Goal: Share content

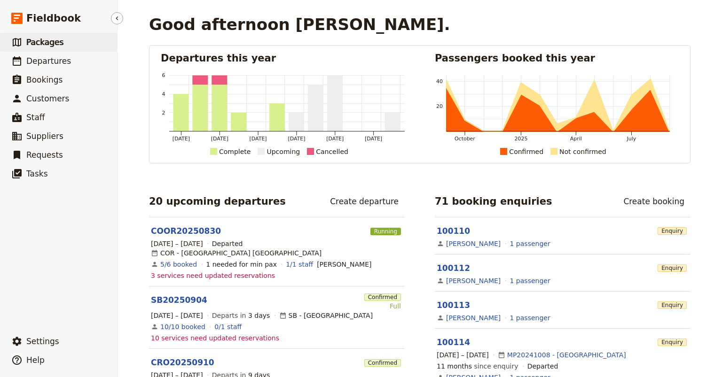
click at [46, 42] on span "Packages" at bounding box center [44, 42] width 37 height 9
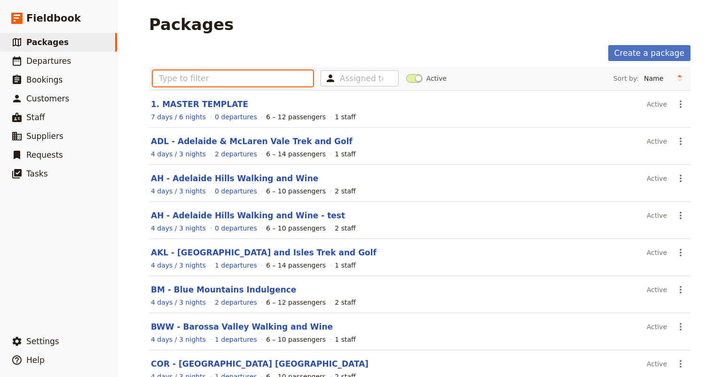
click at [164, 78] on input "text" at bounding box center [233, 78] width 160 height 16
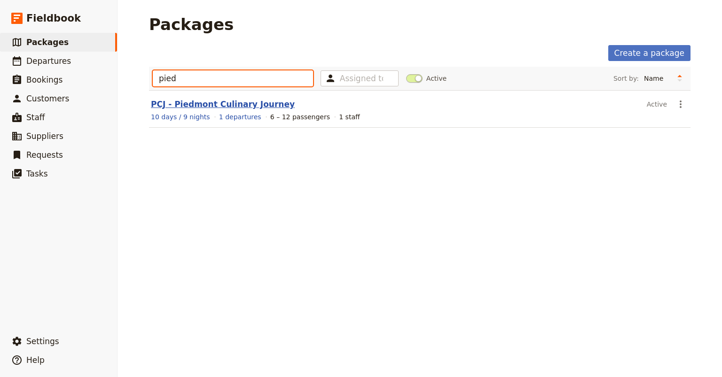
type input "pied"
click at [188, 105] on link "PCJ - Piedmont Culinary Journey" at bounding box center [223, 104] width 144 height 9
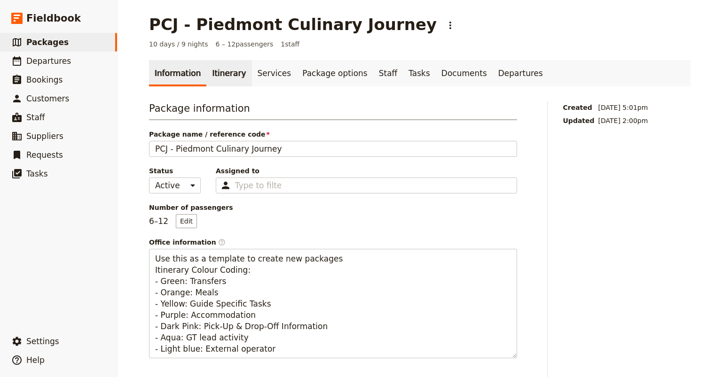
click at [218, 72] on link "Itinerary" at bounding box center [228, 73] width 45 height 26
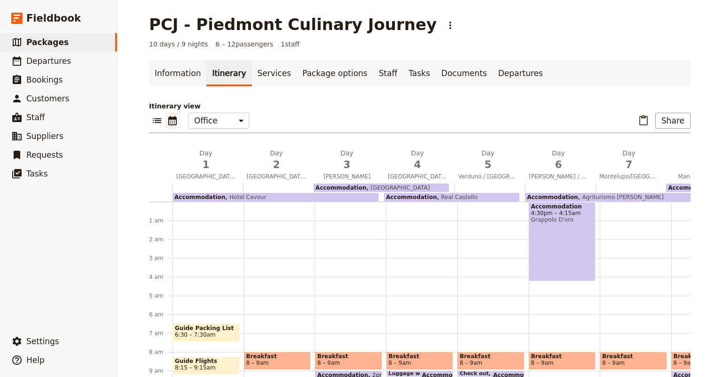
scroll to position [113, 0]
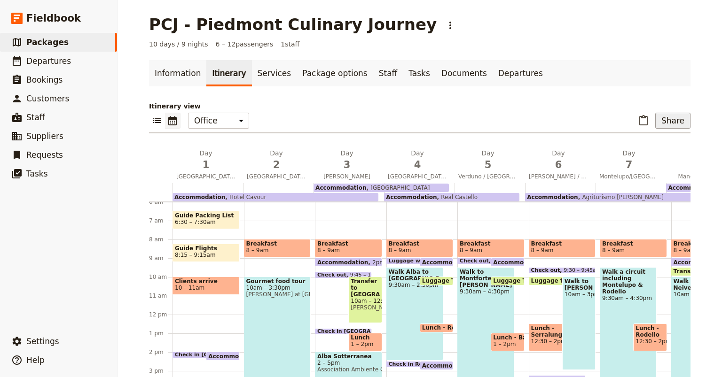
click at [671, 123] on button "Share" at bounding box center [672, 121] width 35 height 16
click at [646, 166] on span "Sales Brochure" at bounding box center [641, 167] width 49 height 9
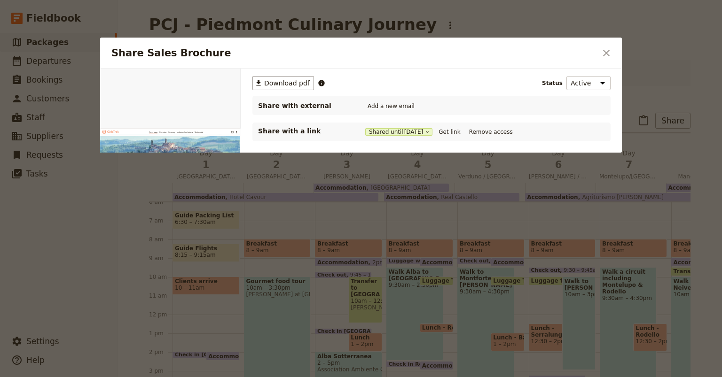
scroll to position [0, 0]
click at [456, 129] on button "Get link" at bounding box center [449, 132] width 26 height 10
